Goal: Transaction & Acquisition: Purchase product/service

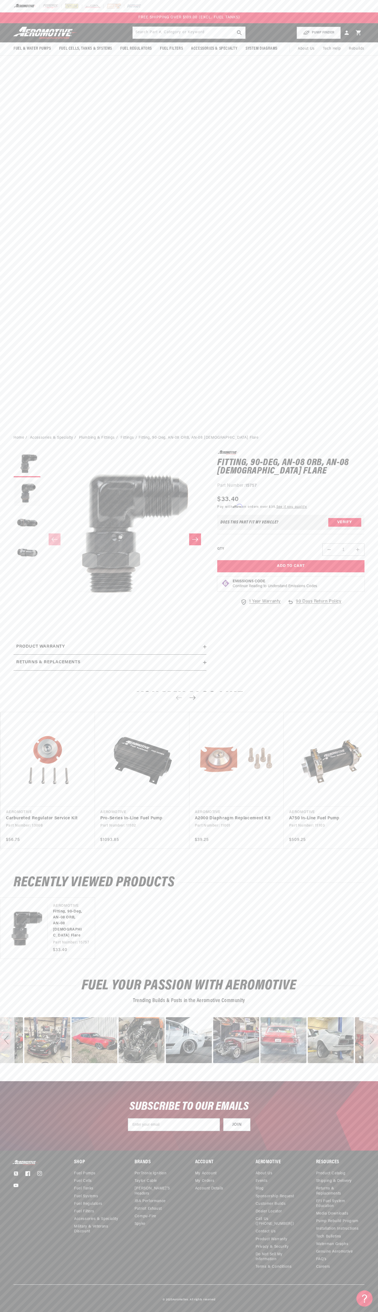
click at [82, 1] on div at bounding box center [189, 6] width 378 height 12
click at [356, 527] on button "Verify" at bounding box center [344, 522] width 33 height 9
click at [64, 1308] on html "Skip to content Your cart Your cart is empty Loading... You may also like Subto…" at bounding box center [189, 656] width 378 height 1312
click at [2, 622] on body "Skip to content Your cart Your cart is empty Loading... You may also like Subto…" at bounding box center [189, 656] width 378 height 1312
